Goal: Obtain resource: Download file/media

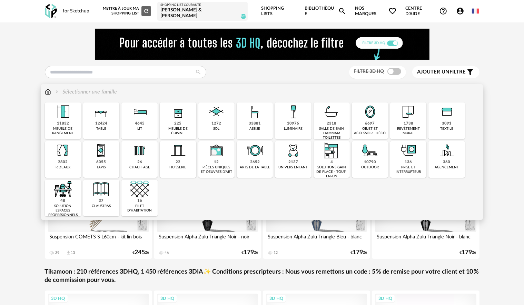
click at [361, 120] on img at bounding box center [370, 111] width 19 height 19
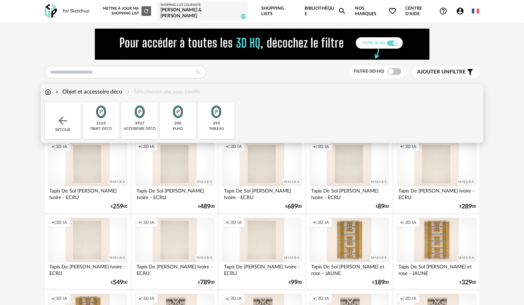
click at [220, 115] on img at bounding box center [216, 111] width 19 height 19
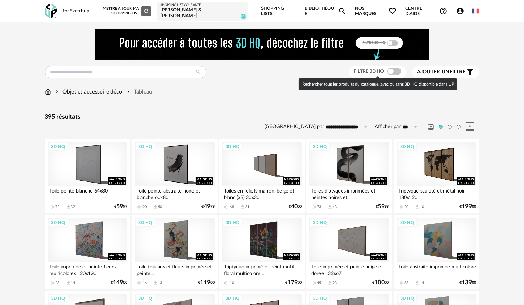
click at [394, 73] on span at bounding box center [394, 71] width 14 height 7
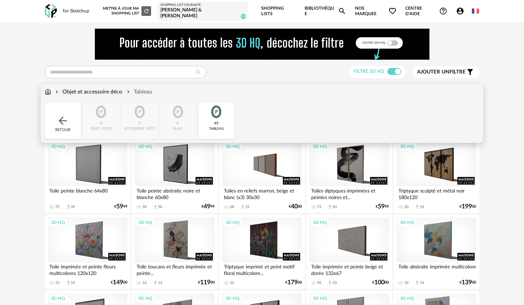
click at [211, 113] on img at bounding box center [216, 111] width 19 height 19
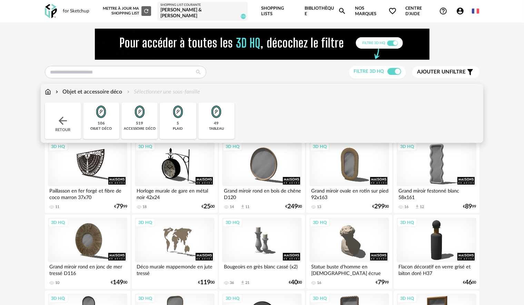
click at [102, 116] on img at bounding box center [101, 111] width 19 height 19
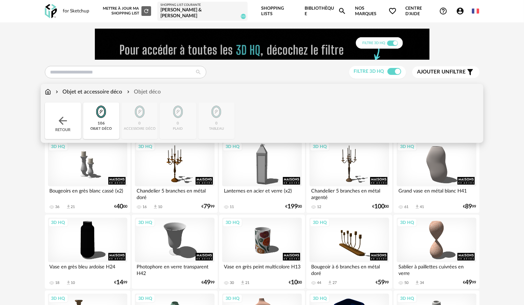
click at [99, 120] on img at bounding box center [101, 111] width 19 height 19
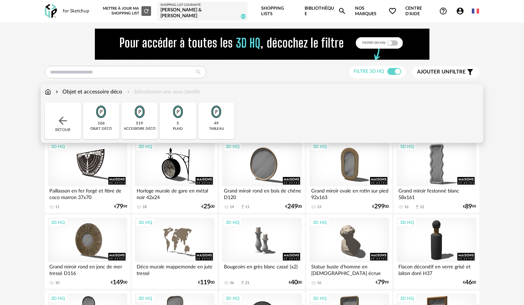
click at [148, 118] on img at bounding box center [139, 111] width 19 height 19
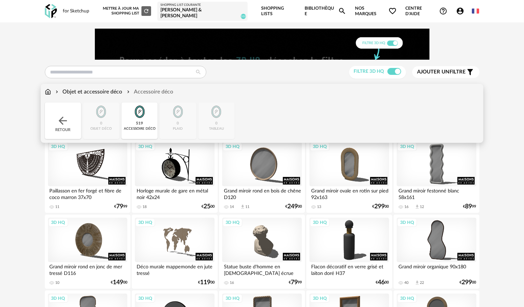
click at [69, 90] on div "Objet et accessoire déco" at bounding box center [88, 92] width 68 height 8
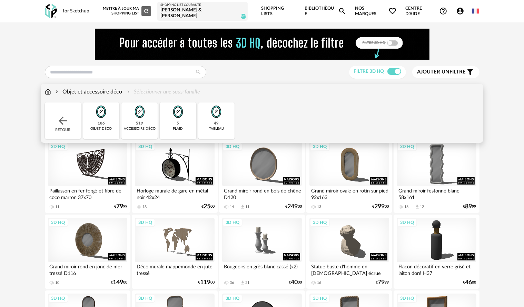
click at [42, 91] on div "Objet et accessoire déco Sélectionner une sous-famille Close icon Retour 106 ob…" at bounding box center [262, 113] width 442 height 59
click at [46, 91] on img at bounding box center [48, 92] width 6 height 8
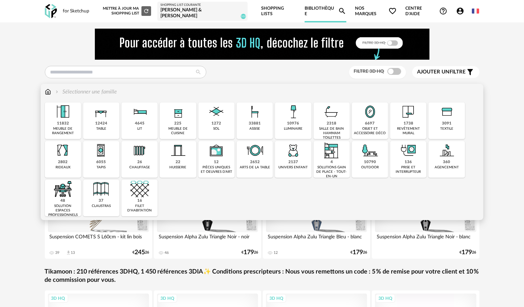
click at [288, 120] on img at bounding box center [293, 111] width 19 height 19
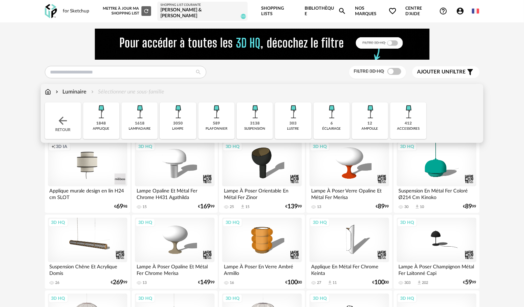
click at [131, 120] on img at bounding box center [139, 111] width 19 height 19
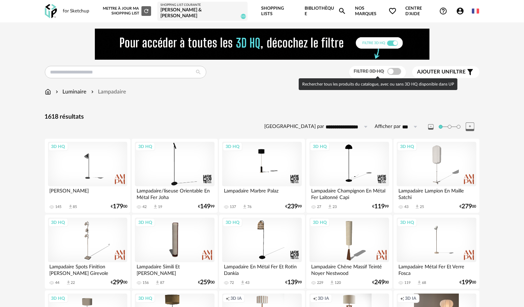
click at [399, 68] on div "Filtre 3D HQ" at bounding box center [377, 72] width 57 height 13
click at [395, 73] on span at bounding box center [394, 71] width 14 height 7
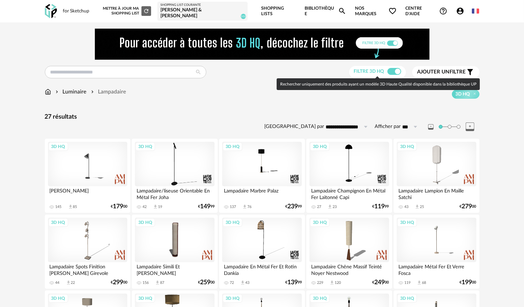
click at [386, 72] on label "Filtre 3D HQ" at bounding box center [378, 71] width 49 height 6
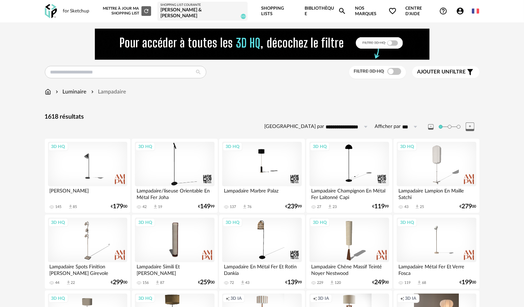
click at [356, 124] on input "**********" at bounding box center [348, 126] width 48 height 11
click at [351, 160] on li "Prix croissant" at bounding box center [354, 156] width 58 height 12
type input "**********"
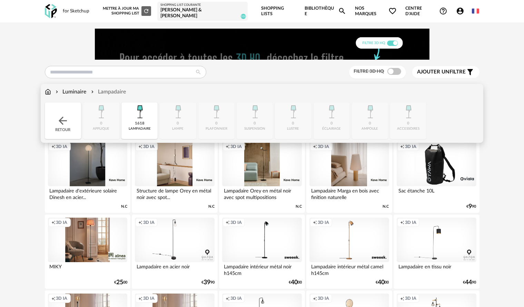
click at [109, 91] on div "Lampadaire" at bounding box center [108, 92] width 37 height 8
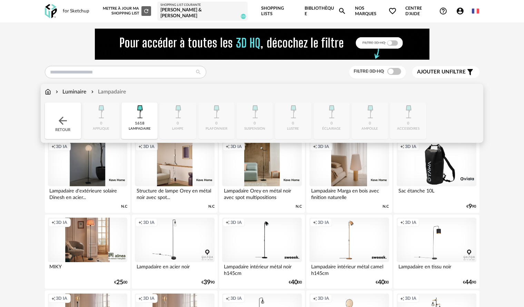
click at [137, 112] on img at bounding box center [139, 111] width 19 height 19
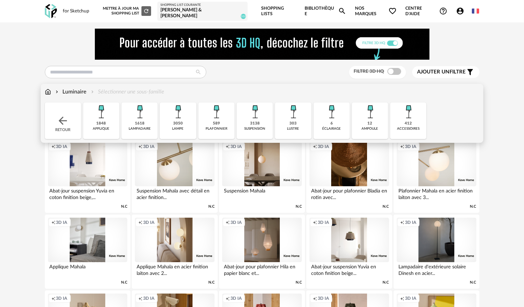
click at [255, 115] on img at bounding box center [255, 111] width 19 height 19
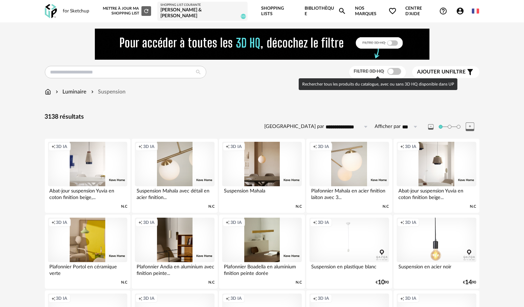
click at [397, 72] on span at bounding box center [394, 71] width 14 height 7
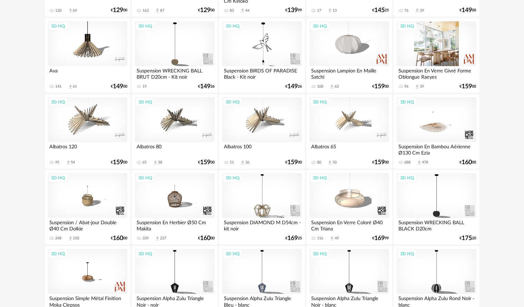
scroll to position [379, 0]
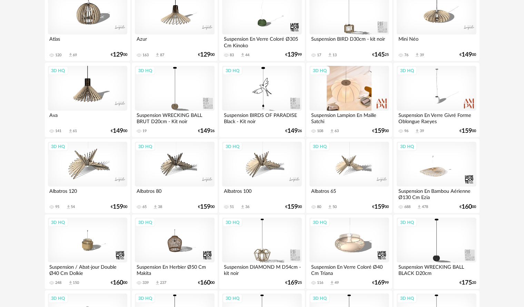
click at [362, 95] on div "3D HQ" at bounding box center [348, 88] width 79 height 45
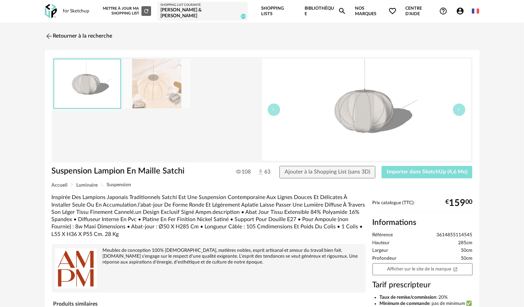
click at [408, 170] on span "Importer dans SketchUp (4,6 Mo)" at bounding box center [427, 172] width 81 height 6
click at [50, 36] on img at bounding box center [48, 36] width 10 height 10
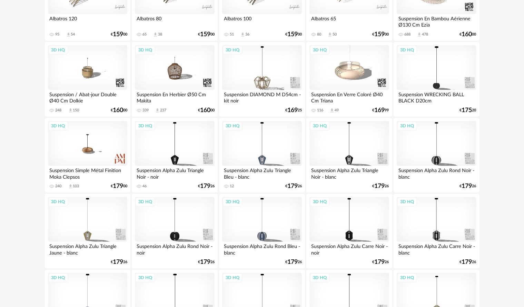
scroll to position [690, 0]
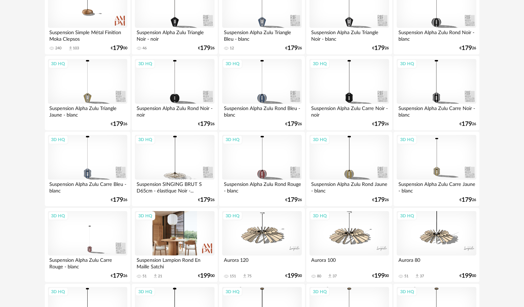
click at [152, 222] on div "3D HQ" at bounding box center [174, 233] width 79 height 45
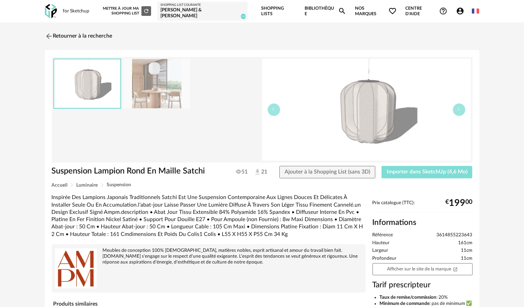
click at [420, 168] on button "Importer dans SketchUp (4,6 Mo)" at bounding box center [426, 172] width 91 height 12
click at [50, 34] on img at bounding box center [48, 36] width 10 height 10
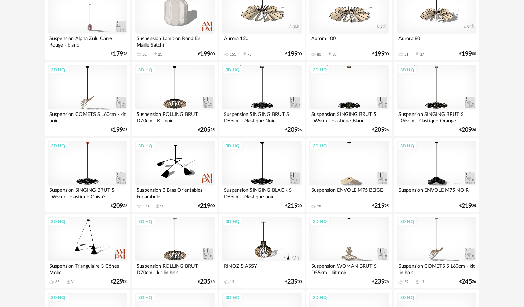
scroll to position [1035, 0]
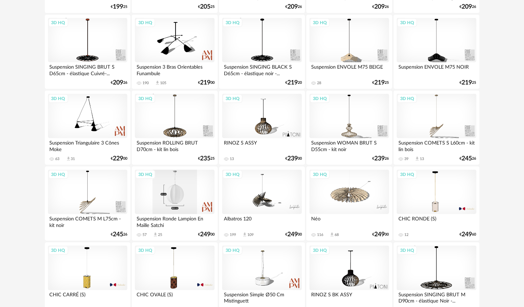
click at [171, 196] on div "3D HQ" at bounding box center [174, 192] width 79 height 45
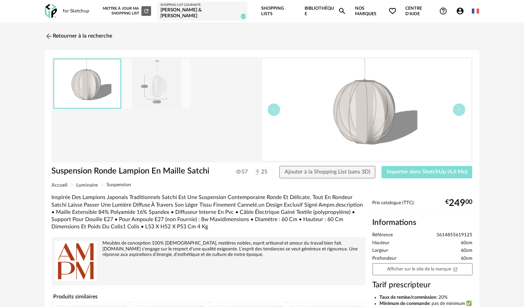
click at [413, 170] on span "Importer dans SketchUp (4,6 Mo)" at bounding box center [427, 172] width 81 height 6
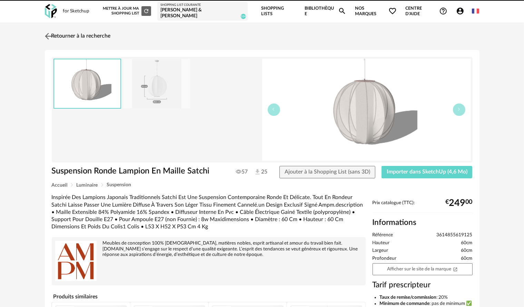
click at [47, 34] on img at bounding box center [48, 36] width 10 height 10
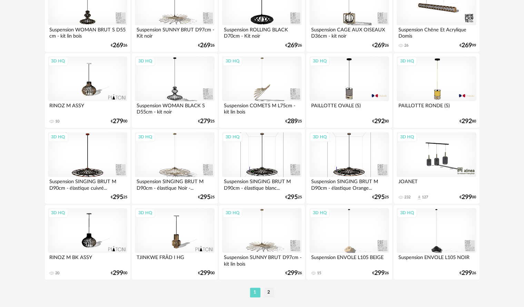
scroll to position [1396, 0]
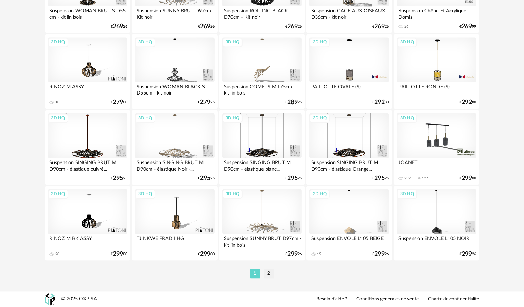
click at [276, 270] on div "1 2" at bounding box center [262, 273] width 435 height 11
click at [268, 274] on li "2" at bounding box center [269, 274] width 10 height 10
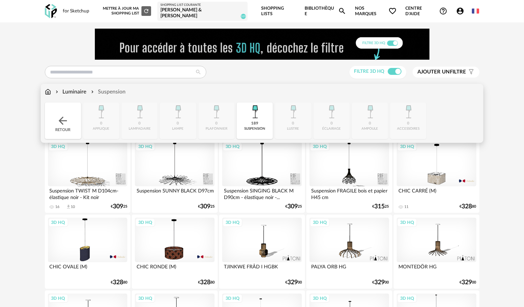
click at [103, 89] on div "Suspension" at bounding box center [108, 92] width 36 height 8
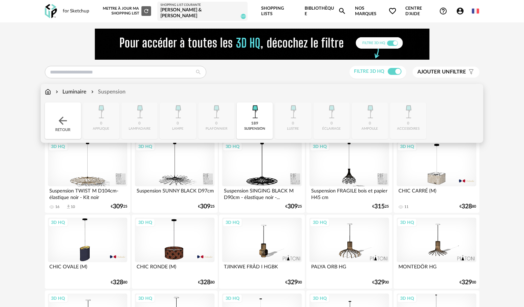
click at [104, 93] on div "Suspension" at bounding box center [108, 92] width 36 height 8
click at [70, 93] on div "Luminaire" at bounding box center [70, 92] width 32 height 8
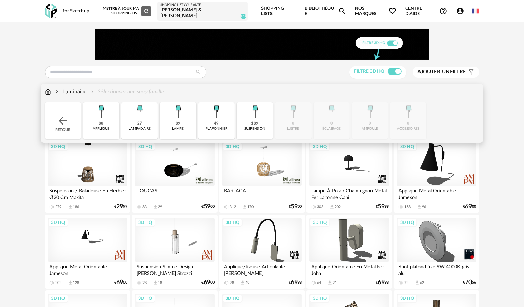
click at [137, 124] on div "27" at bounding box center [139, 123] width 5 height 5
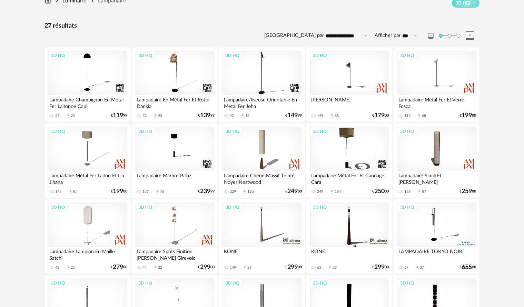
scroll to position [172, 0]
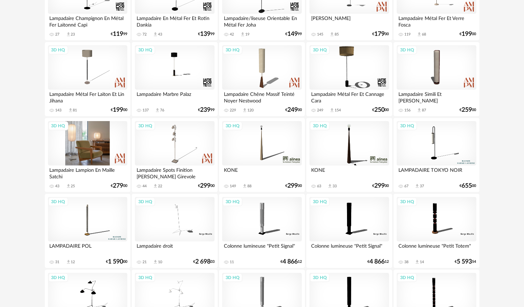
click at [89, 152] on div "3D HQ" at bounding box center [87, 143] width 79 height 45
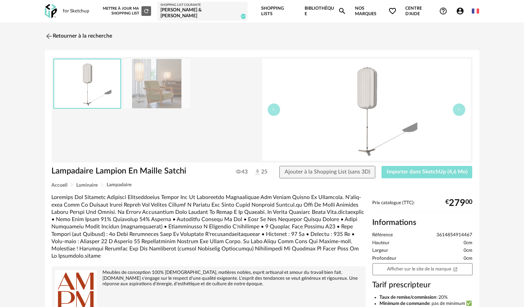
click at [403, 171] on span "Importer dans SketchUp (4,6 Mo)" at bounding box center [427, 172] width 81 height 6
